Goal: Communication & Community: Answer question/provide support

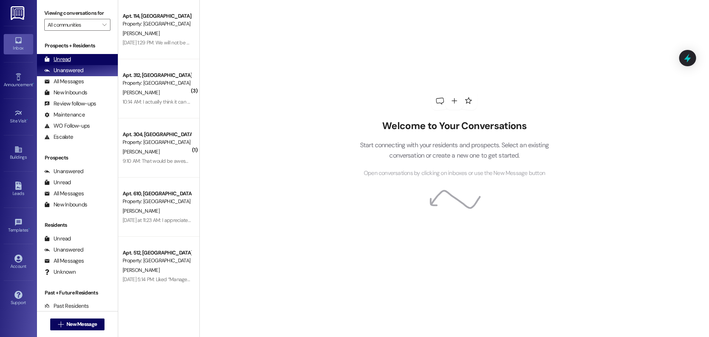
click at [84, 60] on div "Unread (0)" at bounding box center [77, 59] width 81 height 11
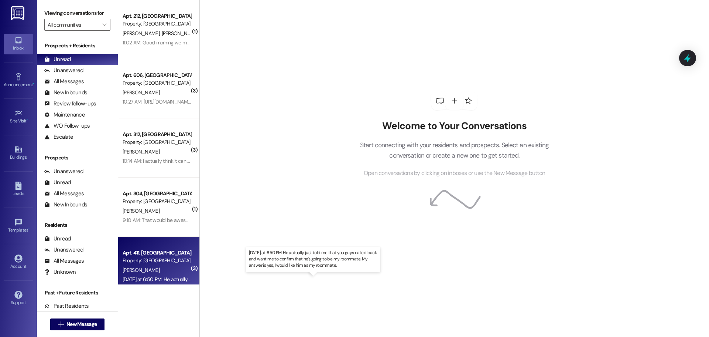
click at [173, 277] on div "[DATE] at 6:50 PM: He actually just told me that you guys called back and want …" at bounding box center [317, 279] width 388 height 7
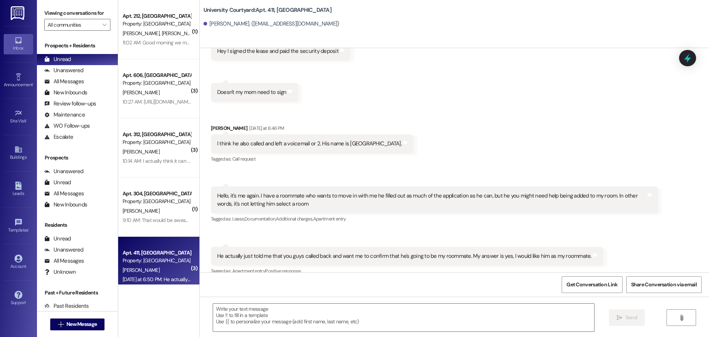
scroll to position [6522, 0]
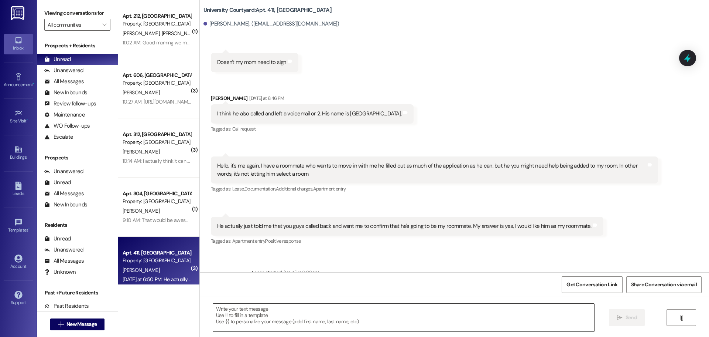
click at [280, 320] on textarea at bounding box center [403, 317] width 381 height 28
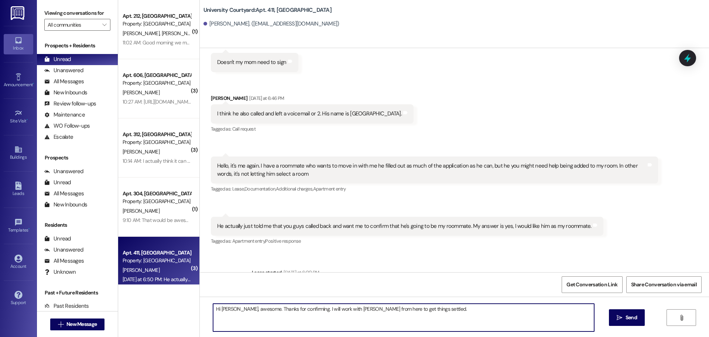
type textarea "Hi [PERSON_NAME], awesome. Thanks for confirming. I will work with [PERSON_NAME…"
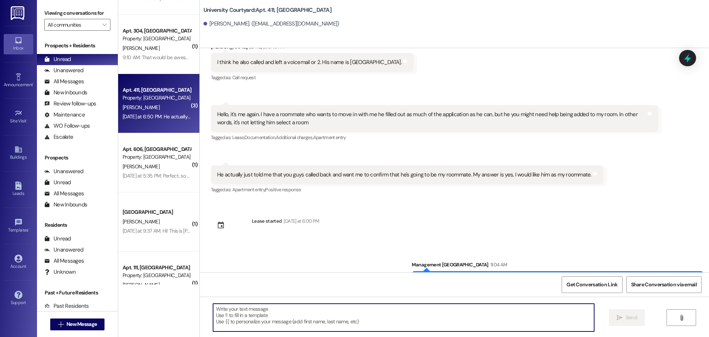
scroll to position [185, 0]
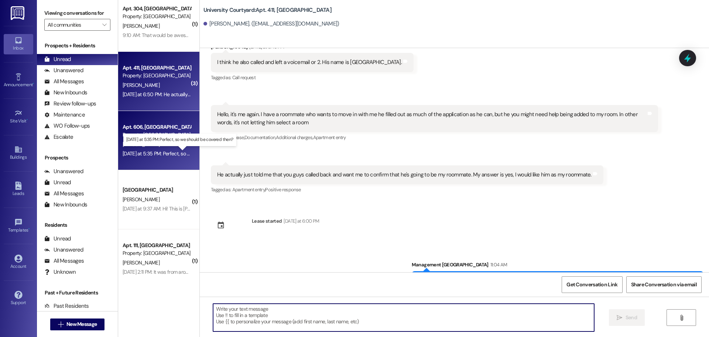
click at [172, 153] on div "[DATE] at 5:35 PM: Perfect, so we should be covered then? [DATE] at 5:35 PM: Pe…" at bounding box center [186, 153] width 126 height 7
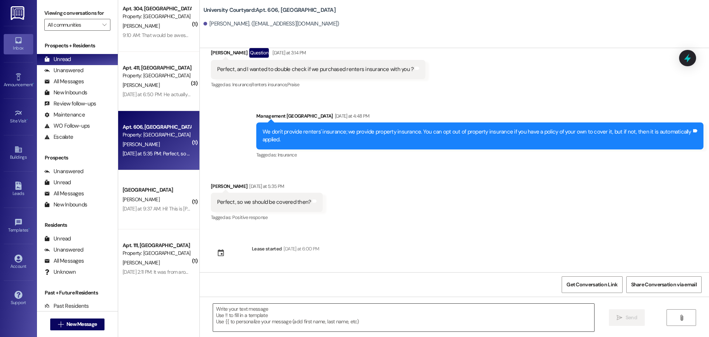
scroll to position [2908, 0]
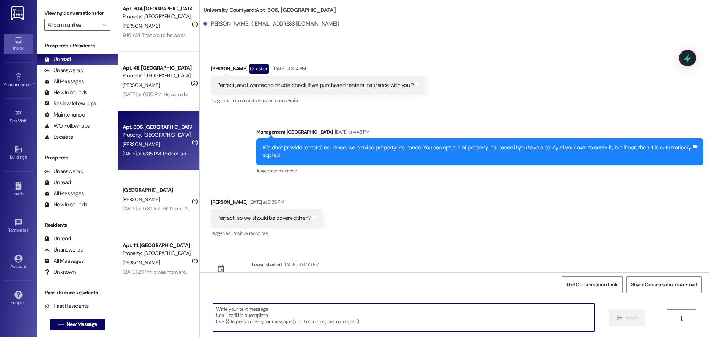
click at [279, 319] on textarea at bounding box center [403, 317] width 381 height 28
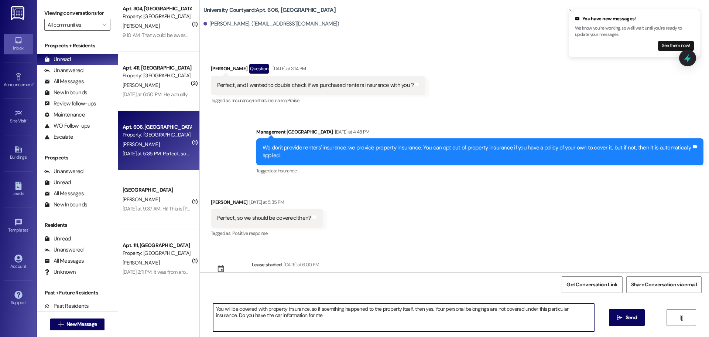
type textarea "You will be covered with property insurance, so if soemthing happened to the pr…"
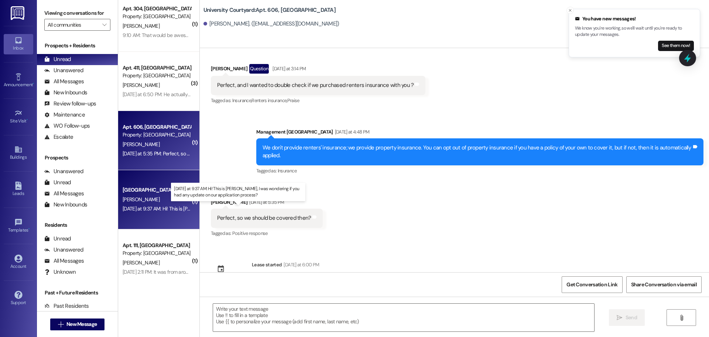
click at [157, 210] on div "[DATE] at 9:37 AM: Hi! This is [PERSON_NAME], I was wondering if you had any up…" at bounding box center [245, 208] width 244 height 7
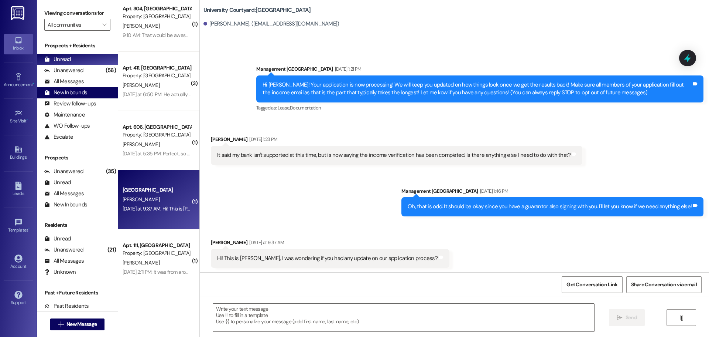
scroll to position [7, 0]
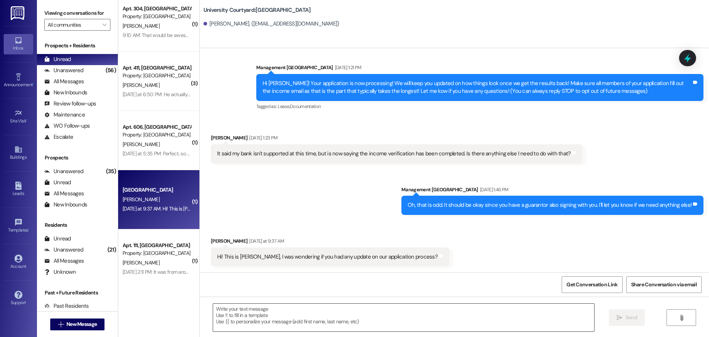
click at [255, 315] on textarea at bounding box center [403, 317] width 381 height 28
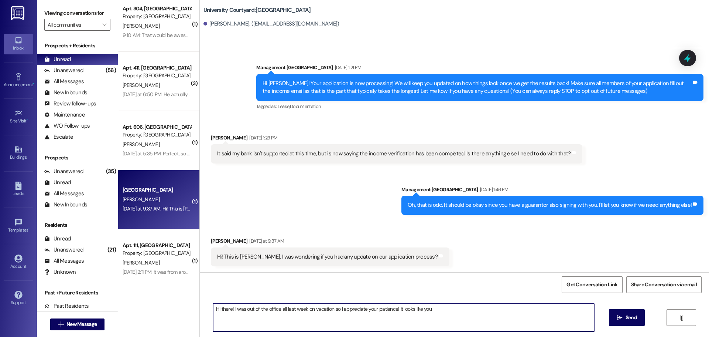
click at [452, 318] on textarea "Hi there! I was out of the office all last week on vacation so I appreciate you…" at bounding box center [403, 317] width 381 height 28
drag, startPoint x: 313, startPoint y: 318, endPoint x: 287, endPoint y: 315, distance: 26.4
click at [287, 315] on textarea "Hi there! I was out of the office all last week on vacation so I appreciate you…" at bounding box center [403, 317] width 381 height 28
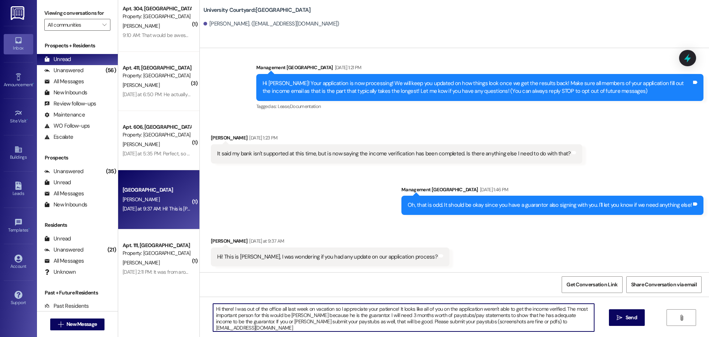
drag, startPoint x: 402, startPoint y: 319, endPoint x: 387, endPoint y: 319, distance: 15.1
click at [387, 319] on textarea "Hi there! I was out of the office all last week on vacation so I appreciate you…" at bounding box center [403, 317] width 381 height 28
type textarea "Hi there! I was out of the office all last week on vacation so I appreciate you…"
drag, startPoint x: 639, startPoint y: 309, endPoint x: 636, endPoint y: 312, distance: 4.2
click at [636, 311] on button " Send" at bounding box center [627, 317] width 36 height 17
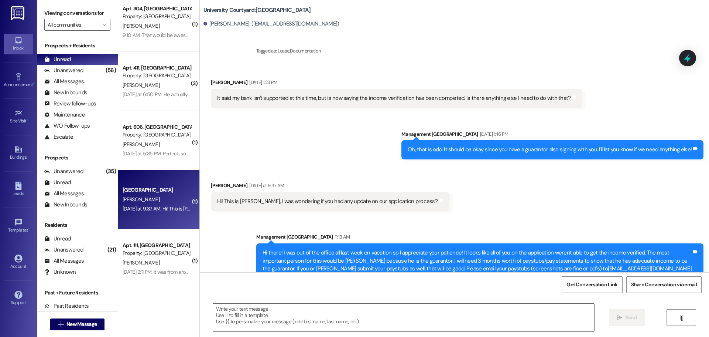
scroll to position [74, 0]
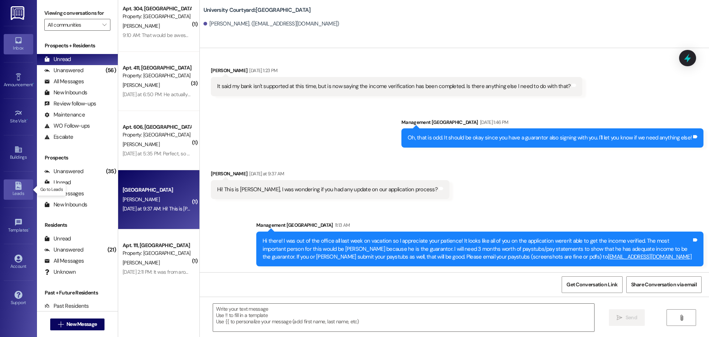
click at [22, 196] on div "Leads" at bounding box center [18, 193] width 37 height 7
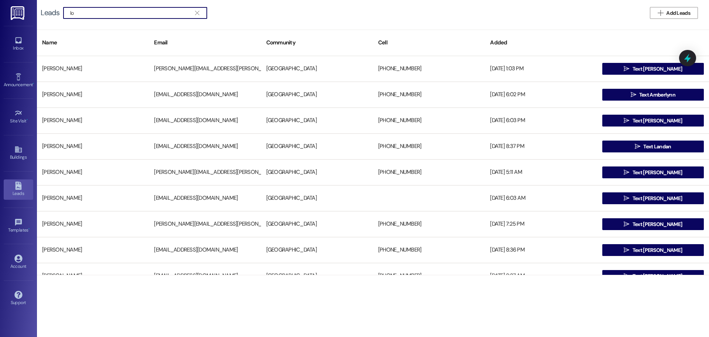
type input "l"
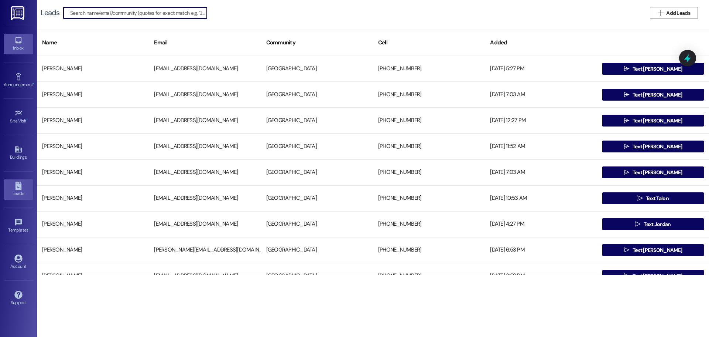
click at [8, 50] on div "Inbox" at bounding box center [18, 47] width 37 height 7
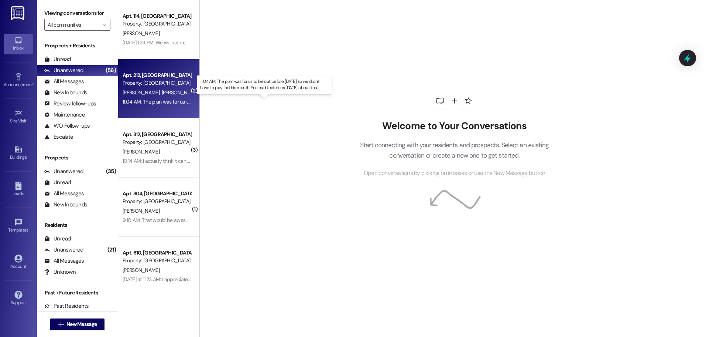
click at [161, 101] on div "11:04 AM: The plan was for us to be out before [DATE] so we didn't have to pay …" at bounding box center [261, 101] width 277 height 7
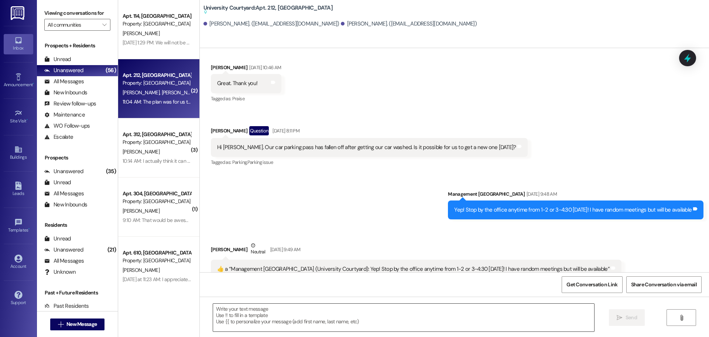
scroll to position [2753, 0]
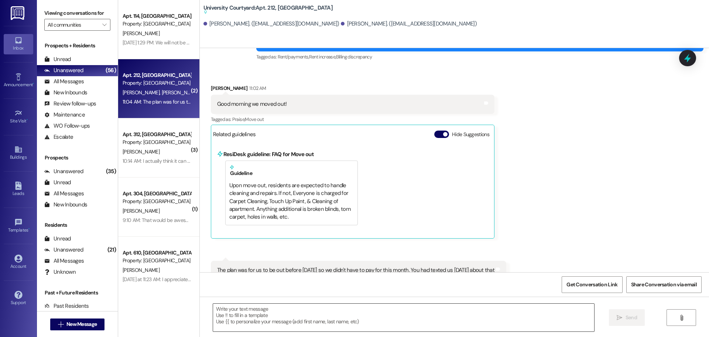
click at [263, 319] on textarea at bounding box center [403, 317] width 381 height 28
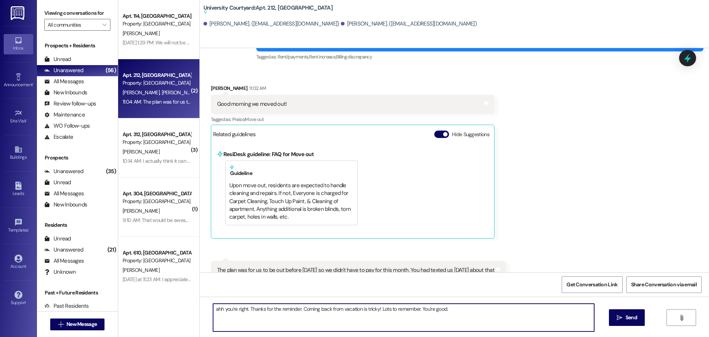
type textarea "ahh you're right. Thanks for the reminder. Coming back from vacation is tricky!…"
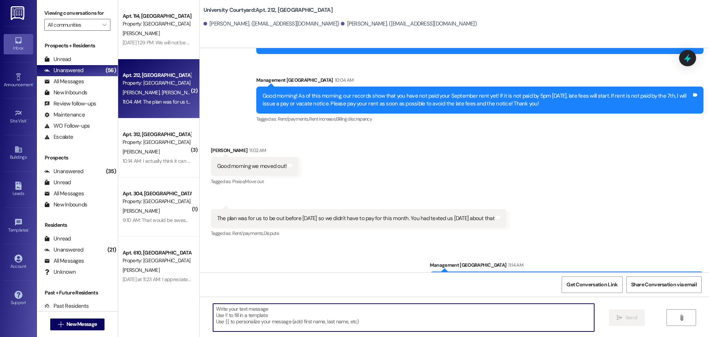
scroll to position [2691, 0]
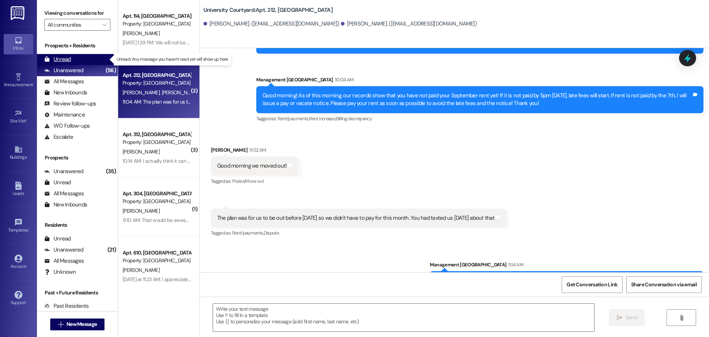
click at [88, 61] on div "Unread (0)" at bounding box center [77, 59] width 81 height 11
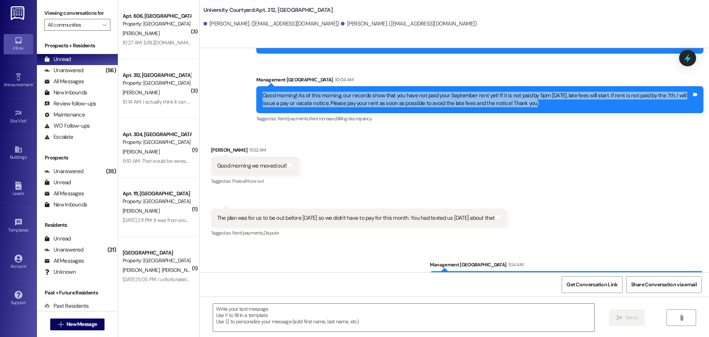
drag, startPoint x: 513, startPoint y: 80, endPoint x: 250, endPoint y: 73, distance: 263.2
click at [251, 73] on div "Announcement, sent via [GEOGRAPHIC_DATA] 10:04 AM Good morning! As of this morn…" at bounding box center [480, 99] width 459 height 59
copy div "Good morning! As of this morning, our records show that you have not paid your …"
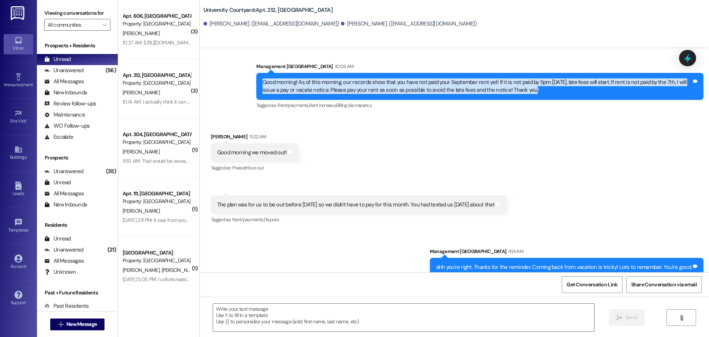
scroll to position [2750, 0]
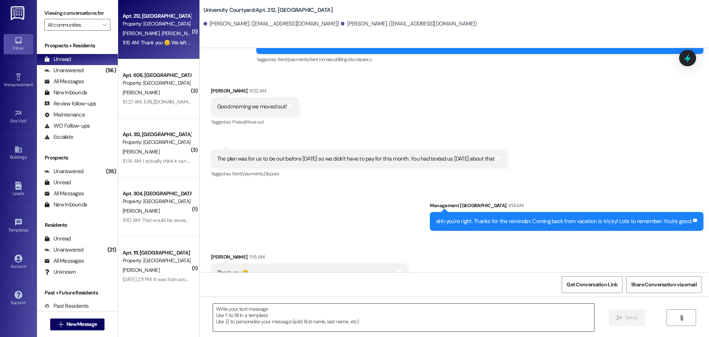
click at [280, 316] on textarea at bounding box center [403, 317] width 381 height 28
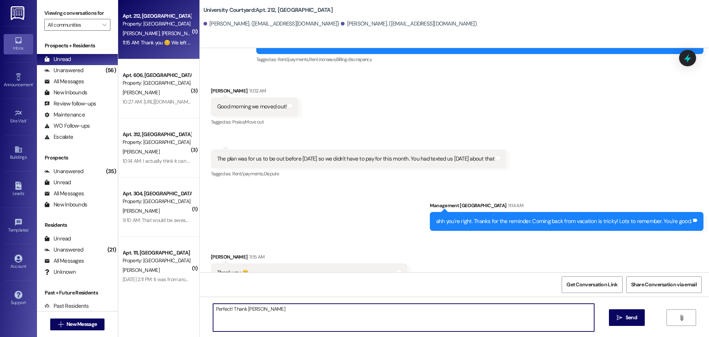
type textarea "Perfect! Thank you"
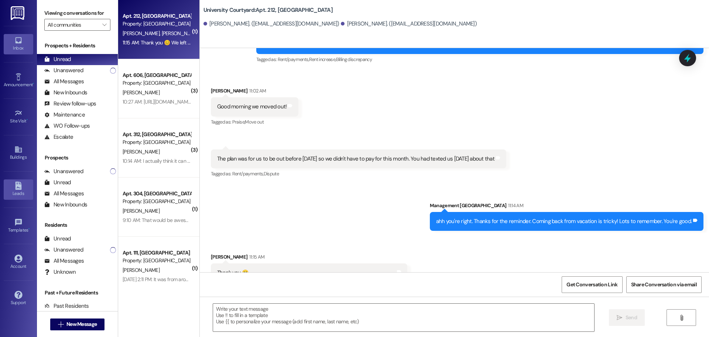
click at [23, 194] on div "Leads" at bounding box center [18, 193] width 37 height 7
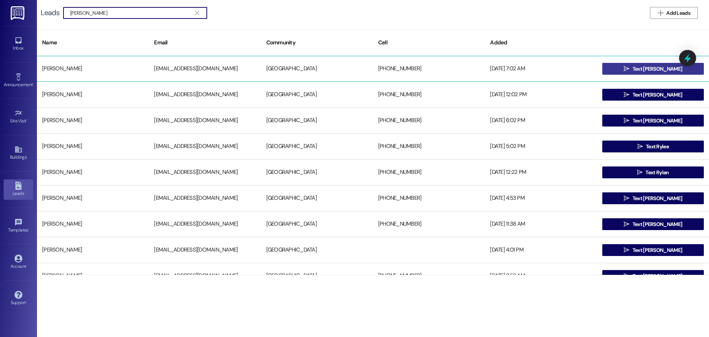
type input "[PERSON_NAME]"
click at [619, 74] on button " Text [PERSON_NAME]" at bounding box center [654, 69] width 102 height 12
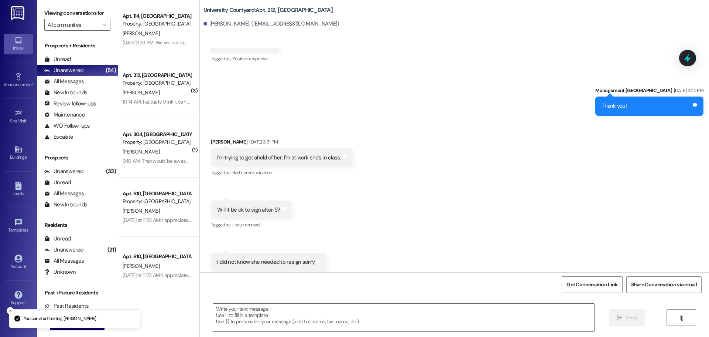
scroll to position [2578, 0]
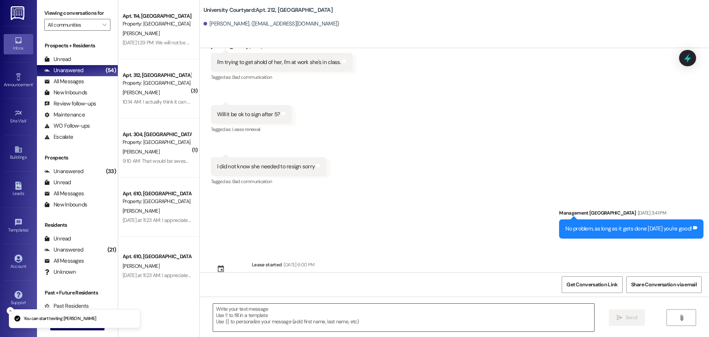
click at [263, 318] on textarea at bounding box center [403, 317] width 381 height 28
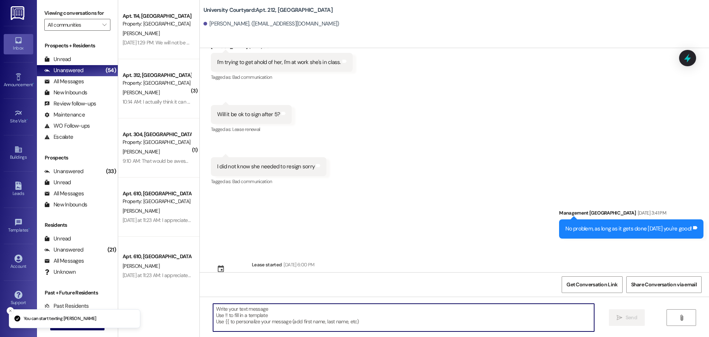
paste textarea "Good morning! As of this morning, our records show that you have not paid your …"
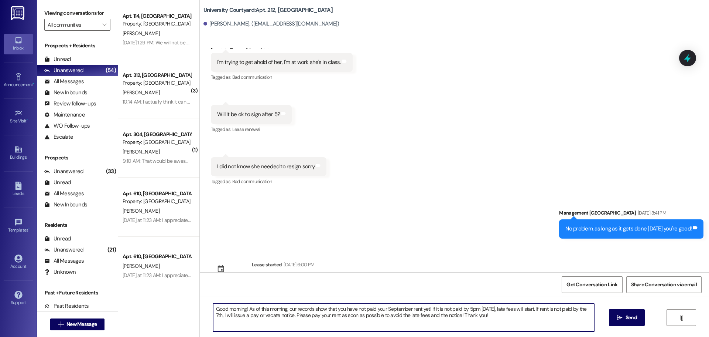
drag, startPoint x: 243, startPoint y: 306, endPoint x: 249, endPoint y: 310, distance: 7.2
click at [247, 308] on textarea "Good morning! As of this morning, our records show that you have not paid your …" at bounding box center [403, 317] width 381 height 28
type textarea "Good morning! I saw your email about the additional charge on your account. It …"
click at [637, 320] on span "Send" at bounding box center [631, 317] width 14 height 8
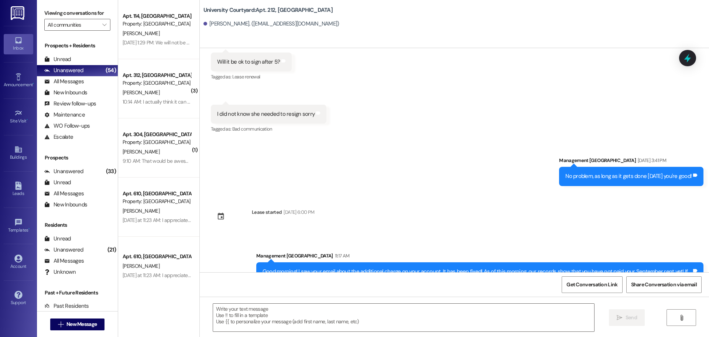
scroll to position [2646, 0]
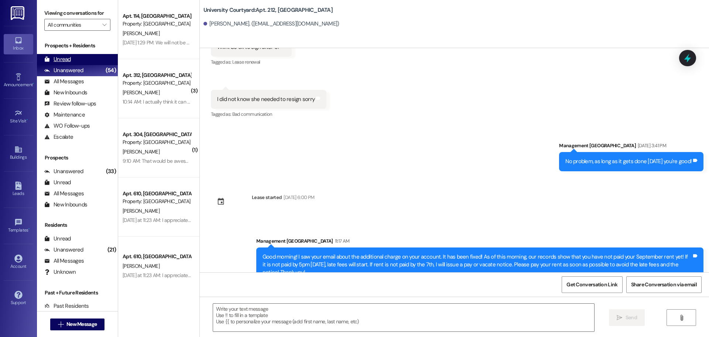
click at [91, 58] on div "Unread (0)" at bounding box center [77, 59] width 81 height 11
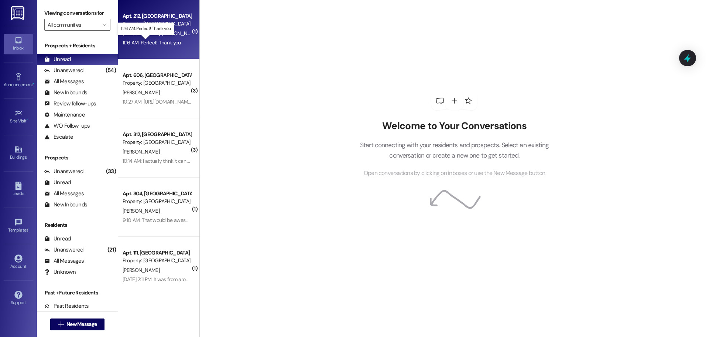
click at [148, 44] on div "11:16 AM: Perfect! Thank you 11:16 AM: Perfect! Thank you" at bounding box center [152, 42] width 58 height 7
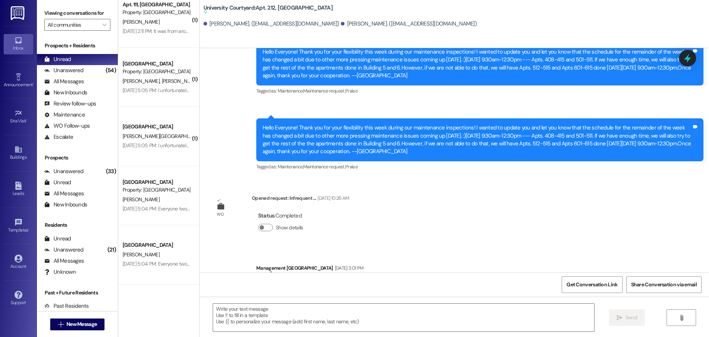
scroll to position [193, 0]
